Goal: Transaction & Acquisition: Purchase product/service

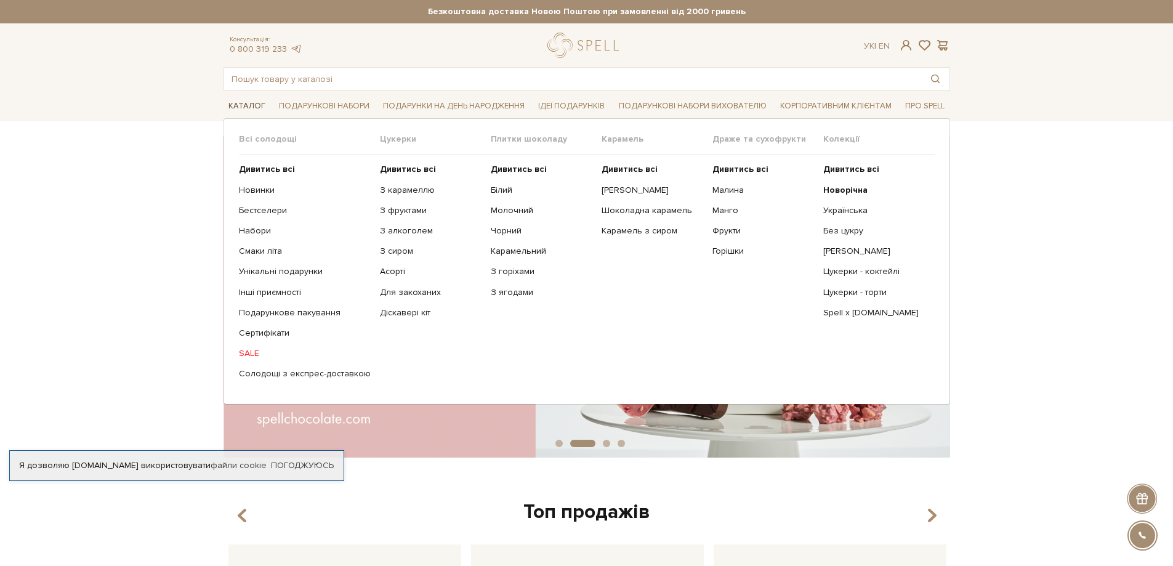
click at [243, 105] on link "Каталог" at bounding box center [247, 106] width 47 height 19
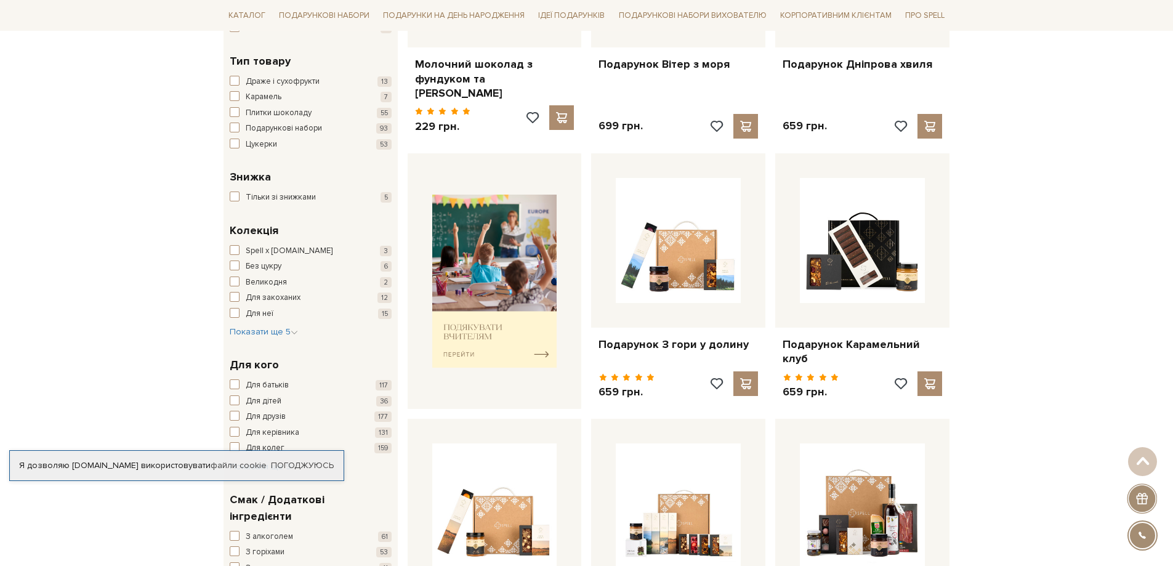
scroll to position [369, 0]
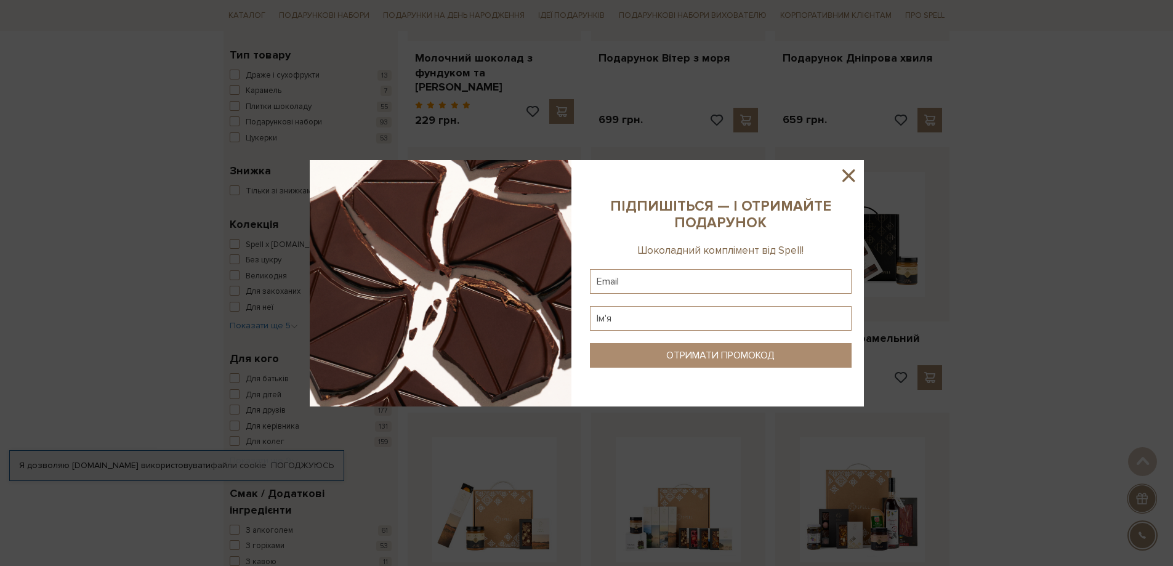
click at [845, 172] on icon at bounding box center [848, 175] width 12 height 12
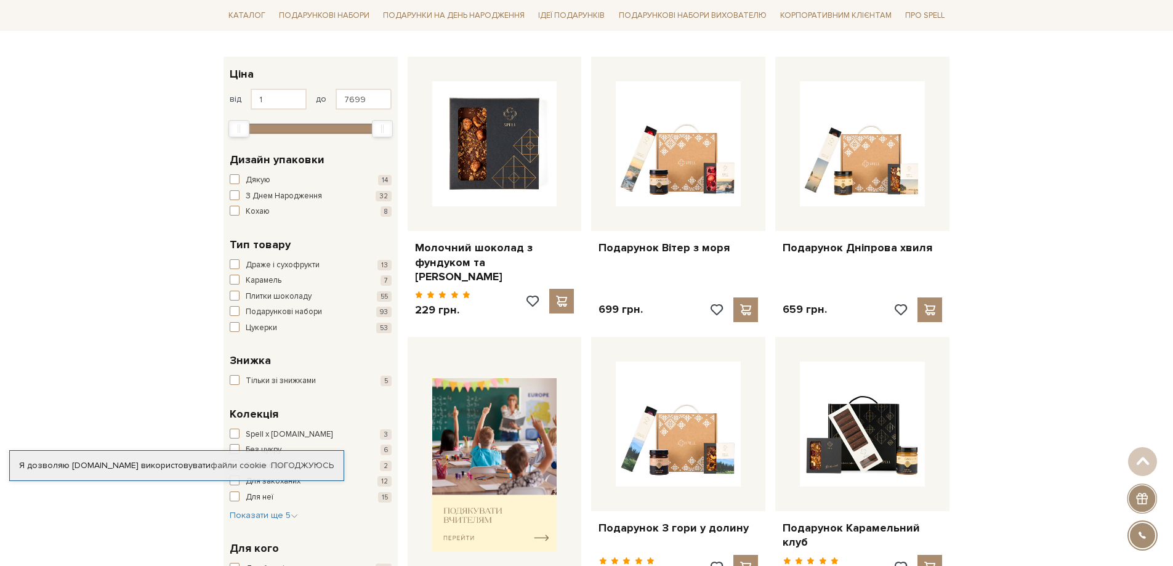
scroll to position [0, 0]
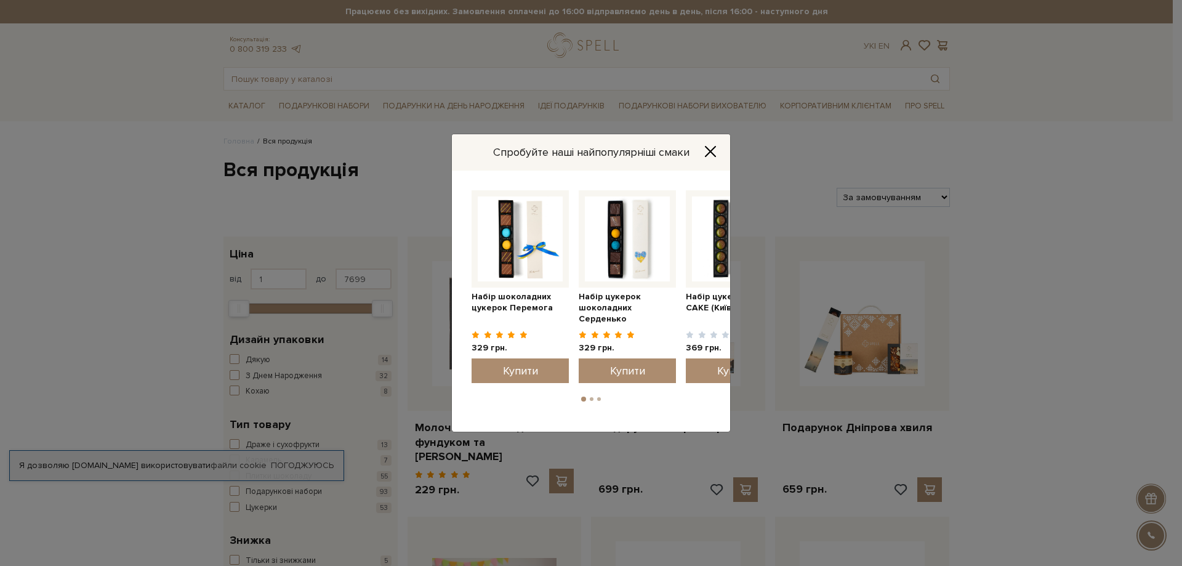
click at [710, 153] on icon "Close" at bounding box center [710, 151] width 12 height 12
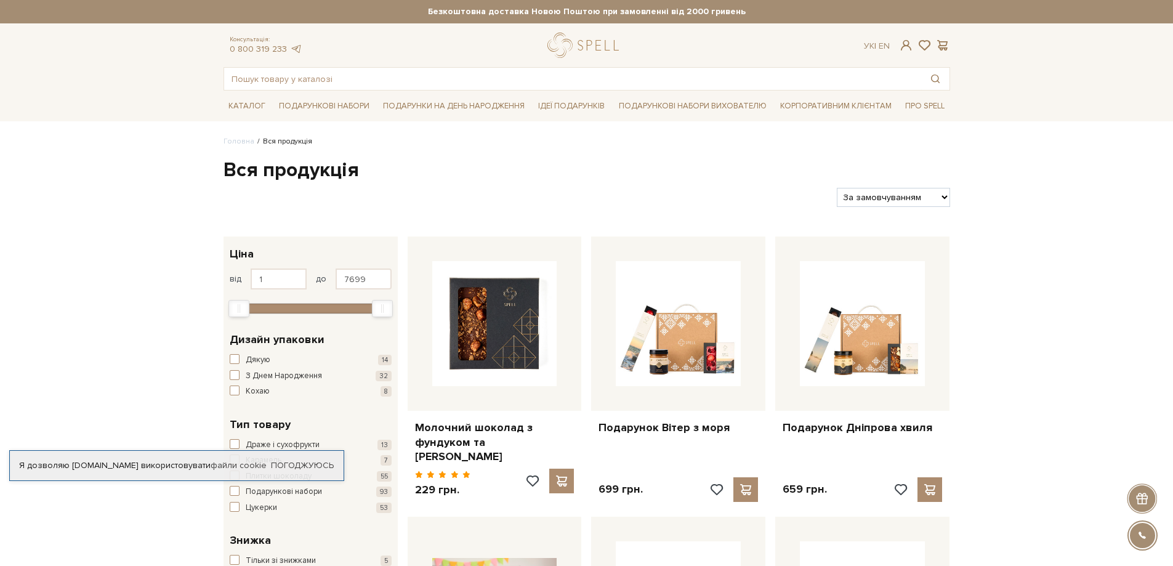
click at [943, 195] on select "За замовчуванням За Ціною (зростання) За Ціною (зменшення) Новинки За популярні…" at bounding box center [893, 197] width 113 height 19
click at [940, 194] on select "За замовчуванням За Ціною (зростання) За Ціною (зменшення) Новинки За популярні…" at bounding box center [893, 197] width 113 height 19
select select "[URL][DOMAIN_NAME][DOMAIN_NAME]"
click at [837, 188] on select "За замовчуванням За Ціною (зростання) За Ціною (зменшення) Новинки За популярні…" at bounding box center [893, 197] width 113 height 19
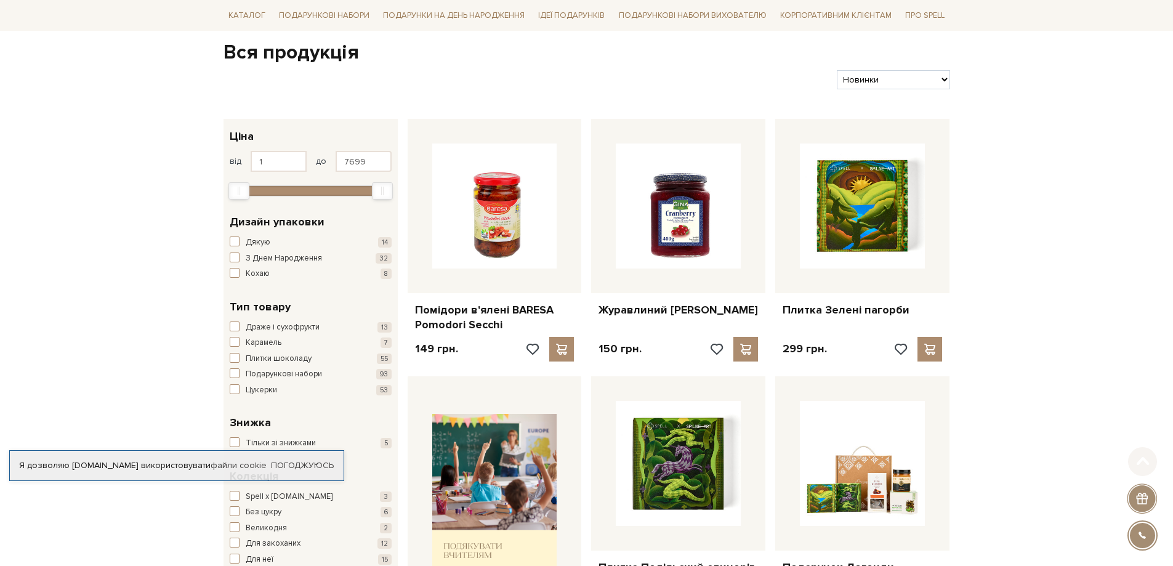
scroll to position [123, 0]
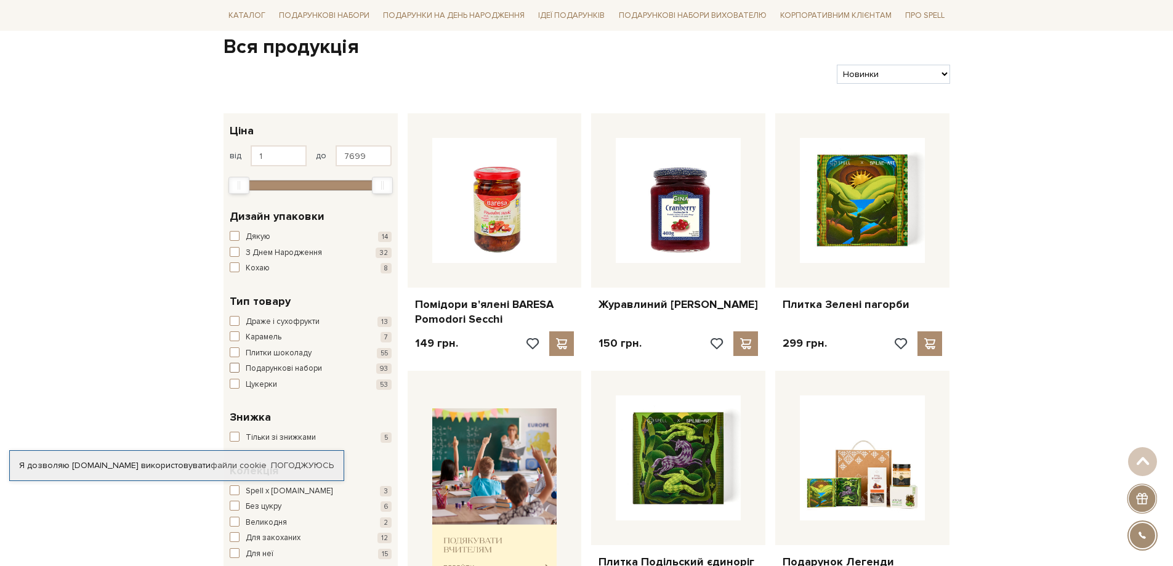
click at [231, 366] on span "button" at bounding box center [235, 368] width 10 height 10
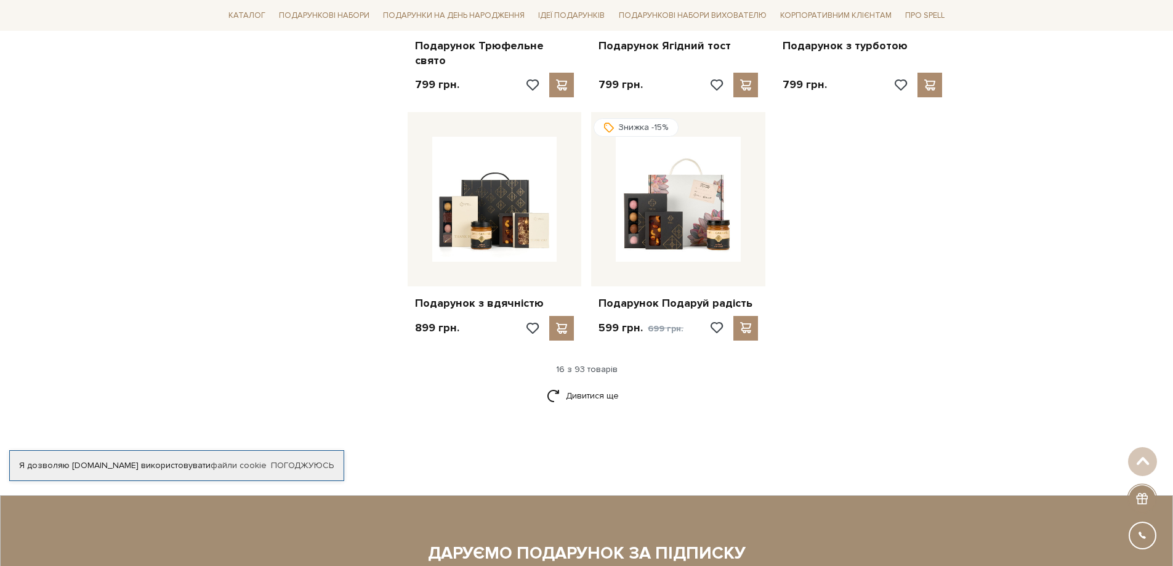
scroll to position [1416, 0]
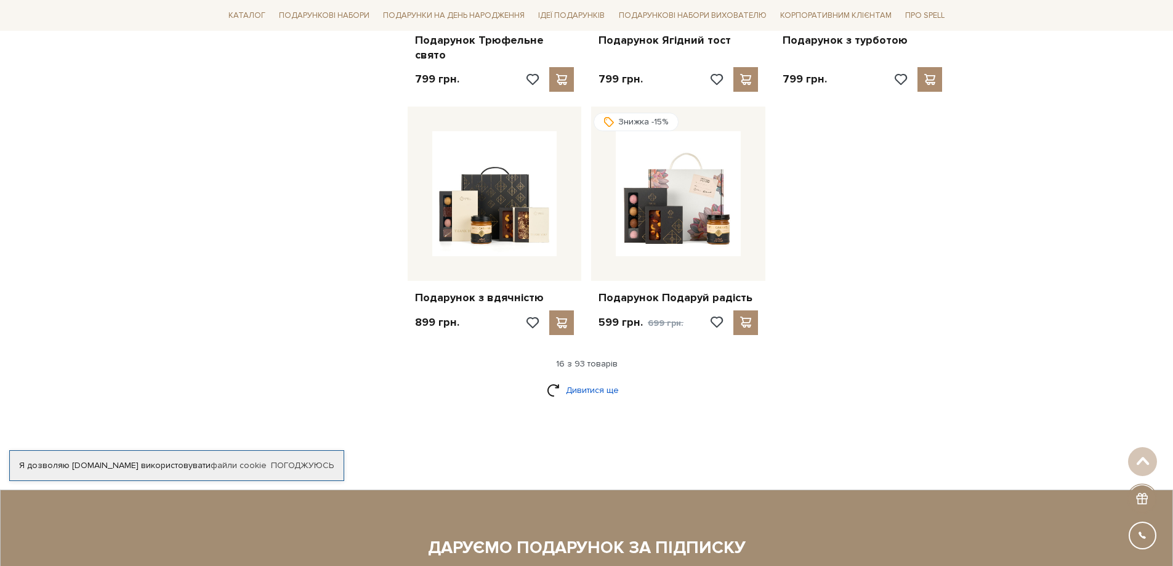
click at [576, 379] on link "Дивитися ще" at bounding box center [587, 390] width 80 height 22
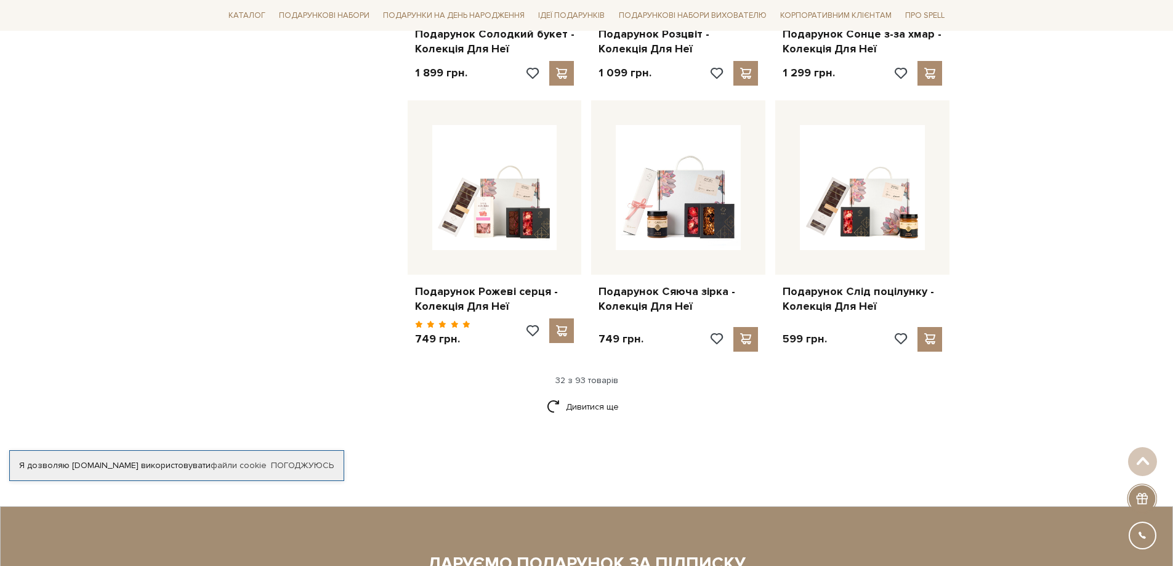
scroll to position [2709, 0]
click at [590, 395] on link "Дивитися ще" at bounding box center [587, 406] width 80 height 22
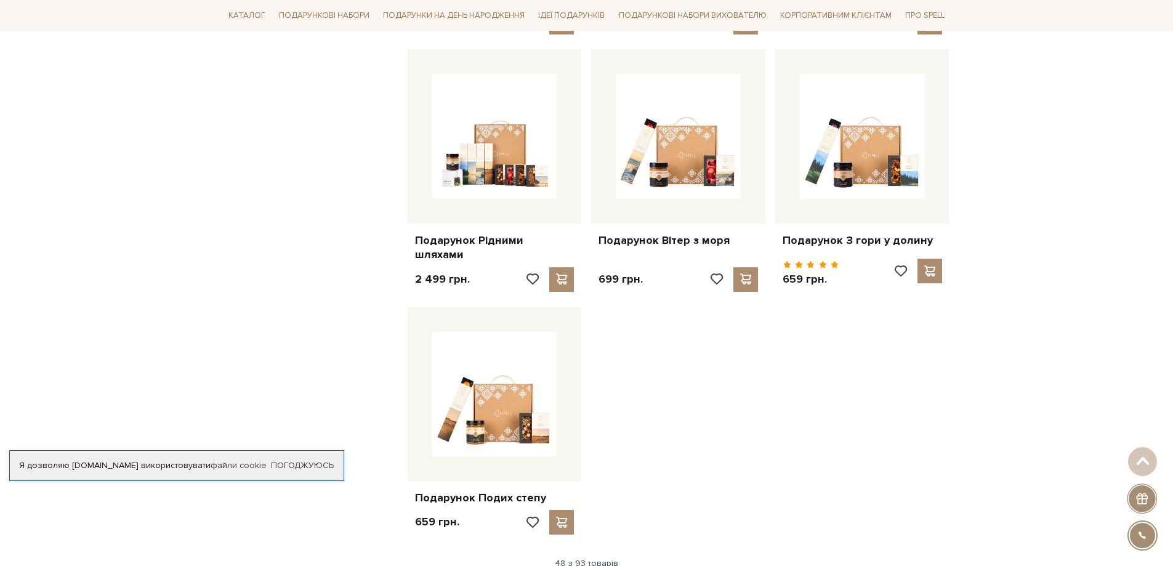
scroll to position [4125, 0]
